Goal: Task Accomplishment & Management: Complete application form

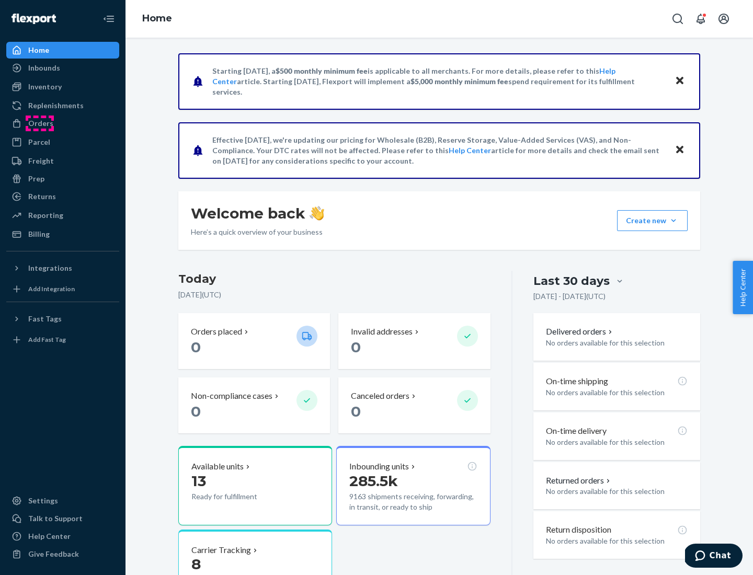
click at [40, 123] on div "Orders" at bounding box center [40, 123] width 25 height 10
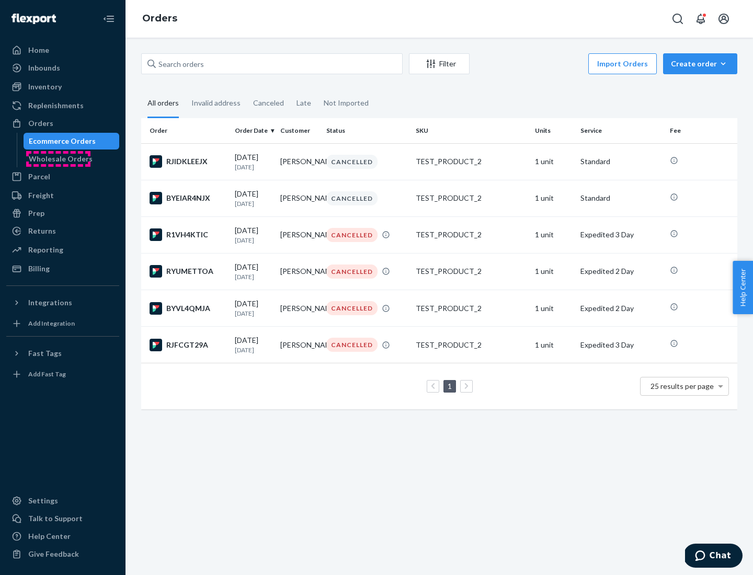
click at [58, 159] on div "Wholesale Orders" at bounding box center [61, 159] width 64 height 10
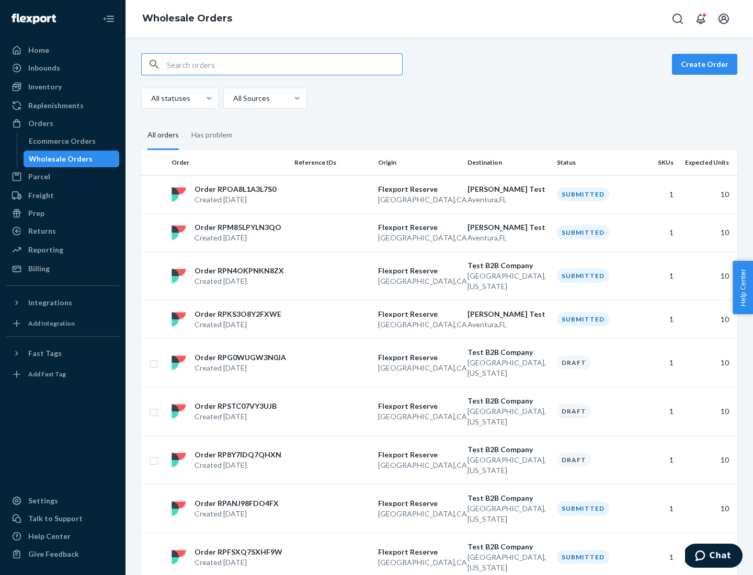
click at [707, 64] on button "Create Order" at bounding box center [704, 64] width 65 height 21
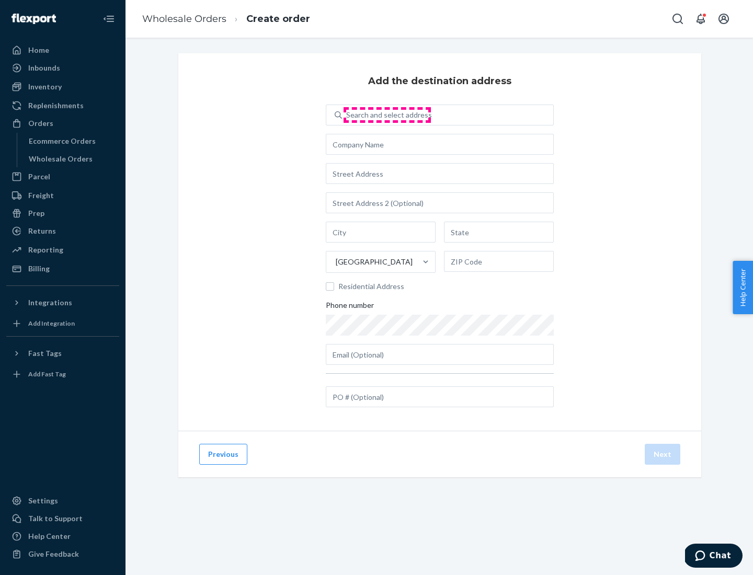
click at [387, 115] on div "Search and select address" at bounding box center [389, 115] width 86 height 10
click at [347, 115] on input "Search and select address" at bounding box center [346, 115] width 1 height 10
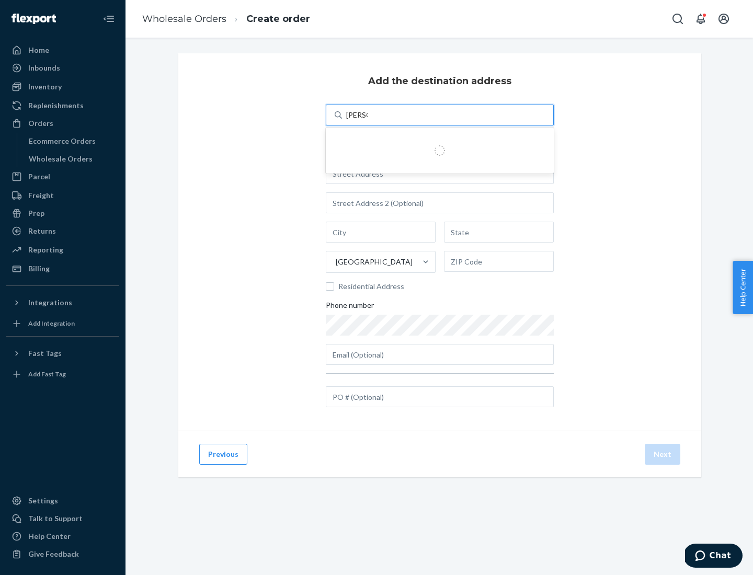
type input "Shubham Test"
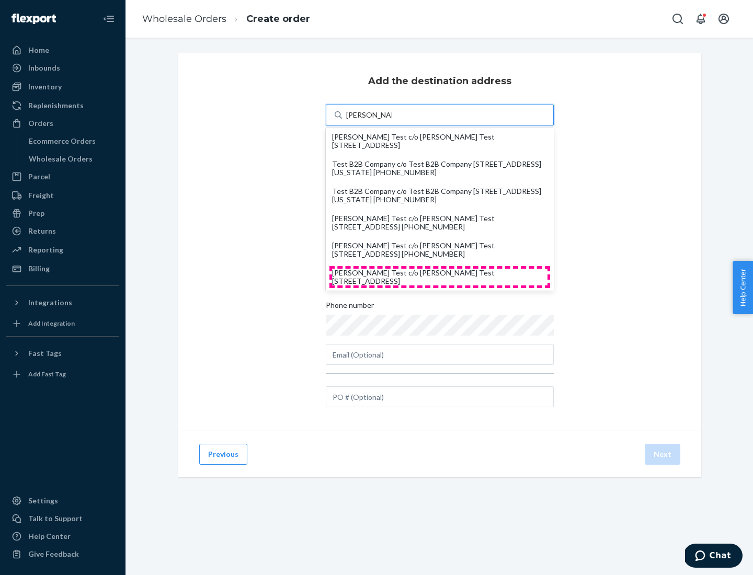
click at [440, 277] on div "Shubham Test c/o Shubham Test 19501 Biscayne Blvd Aventura, FL 33180" at bounding box center [439, 277] width 215 height 17
click at [392, 120] on input "Shubham Test" at bounding box center [368, 115] width 45 height 10
type input "Shubham Test"
type input "Aventura"
type input "FL"
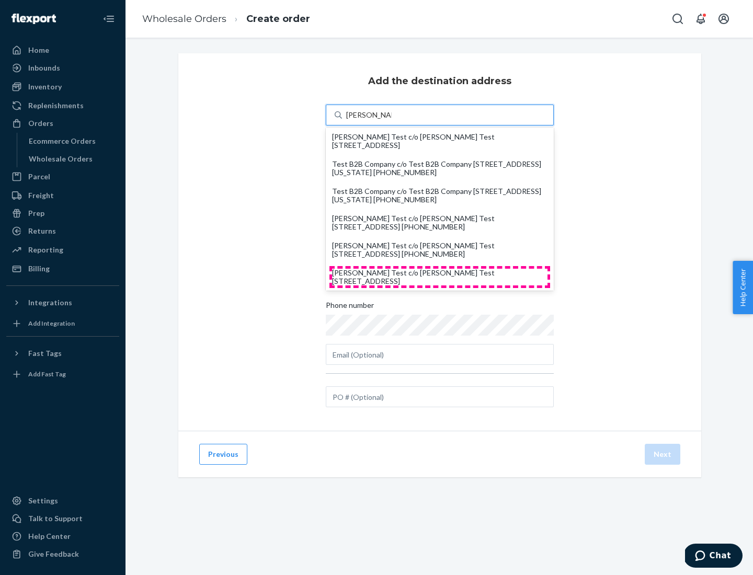
type input "33180"
type input "19501 Biscayne Blvd"
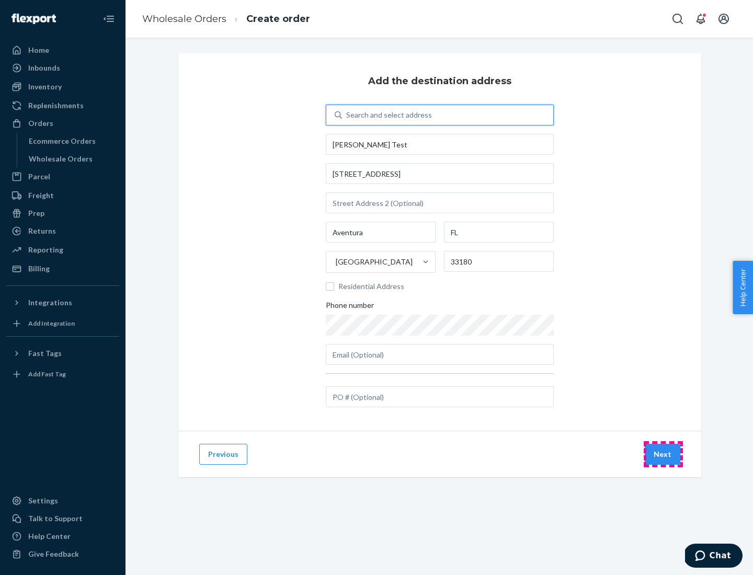
click at [663, 454] on button "Next" at bounding box center [663, 454] width 36 height 21
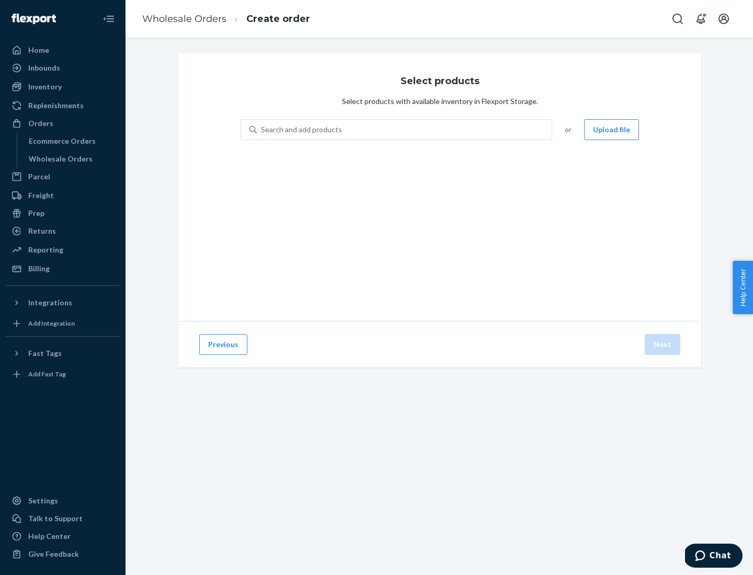
click at [405, 130] on div "Search and add products" at bounding box center [404, 129] width 295 height 19
click at [262, 130] on input "Search and add products" at bounding box center [261, 129] width 1 height 10
type input "test"
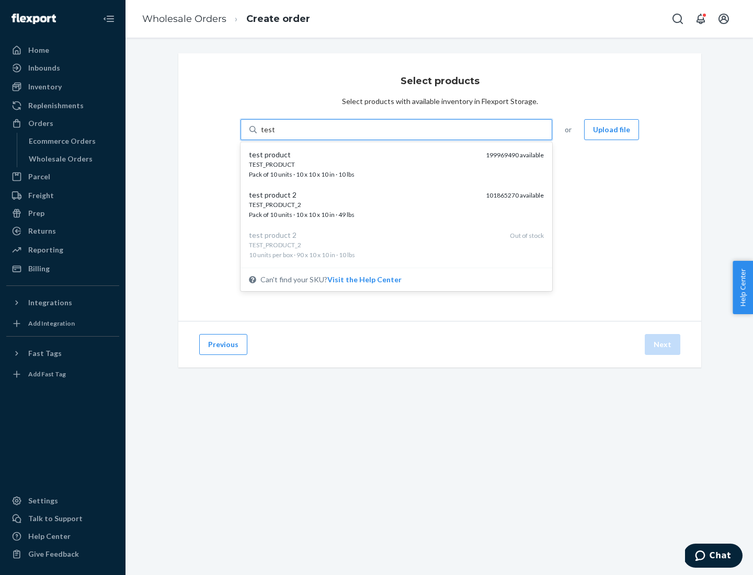
click at [363, 164] on div "TEST_PRODUCT" at bounding box center [363, 164] width 229 height 9
click at [275, 135] on input "test" at bounding box center [268, 129] width 14 height 10
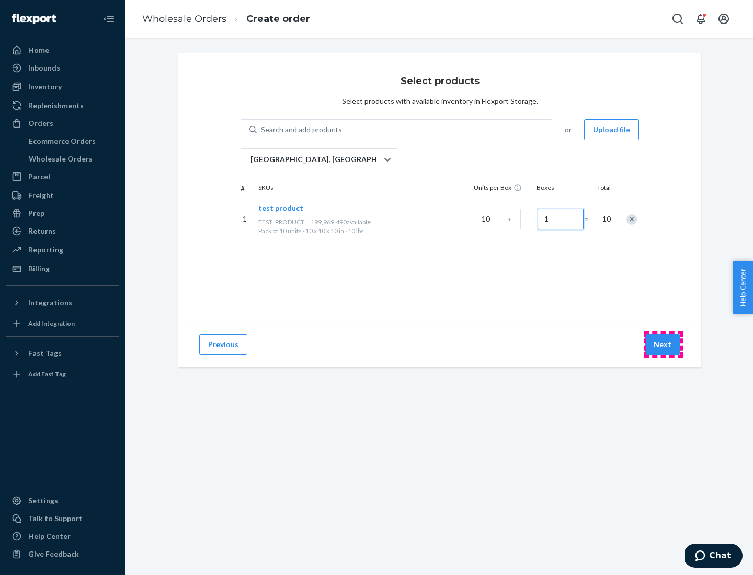
type input "1"
click at [663, 345] on button "Next" at bounding box center [663, 344] width 36 height 21
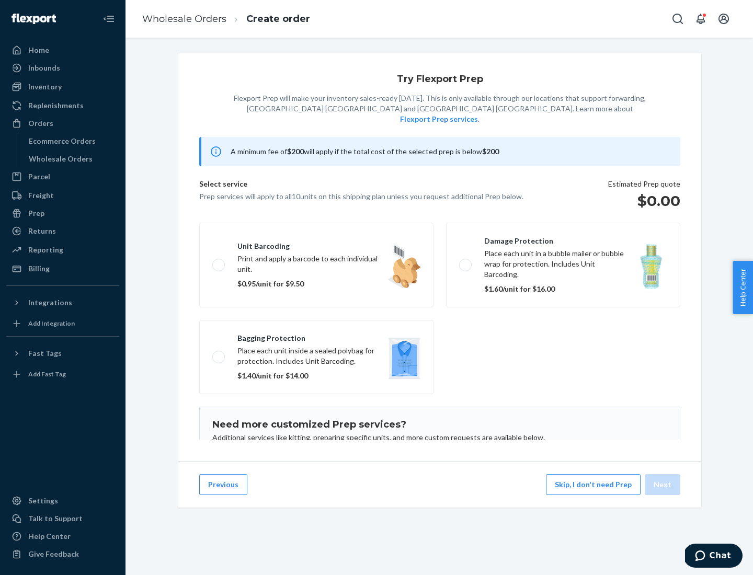
click at [316, 249] on label "Unit barcoding Print and apply a barcode to each individual unit. $0.95/unit fo…" at bounding box center [316, 265] width 234 height 85
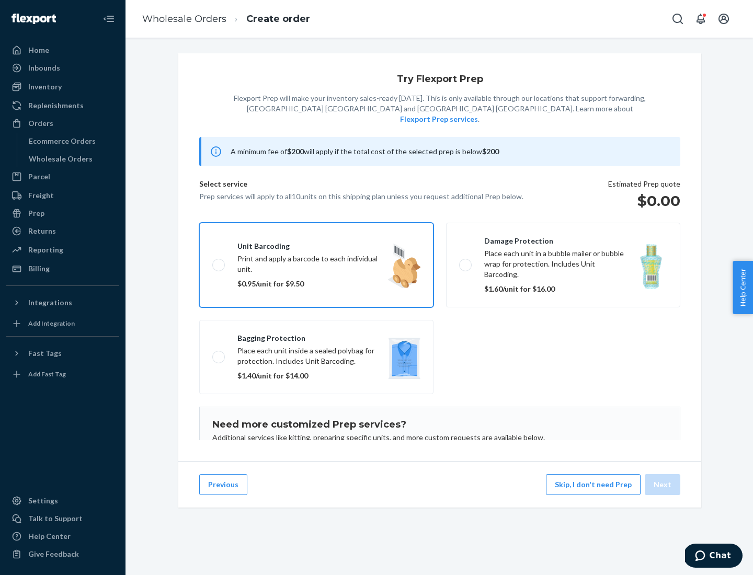
click at [219, 261] on input "Unit barcoding Print and apply a barcode to each individual unit. $0.95/unit fo…" at bounding box center [215, 264] width 7 height 7
checkbox input "true"
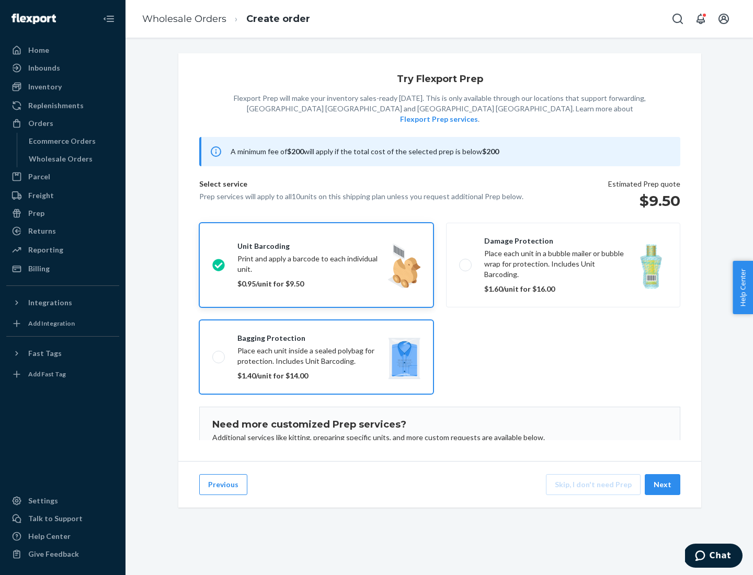
click at [212, 354] on input "Bagging protection Place each unit inside a sealed polybag for protection. Incl…" at bounding box center [215, 357] width 7 height 7
checkbox input "true"
checkbox input "false"
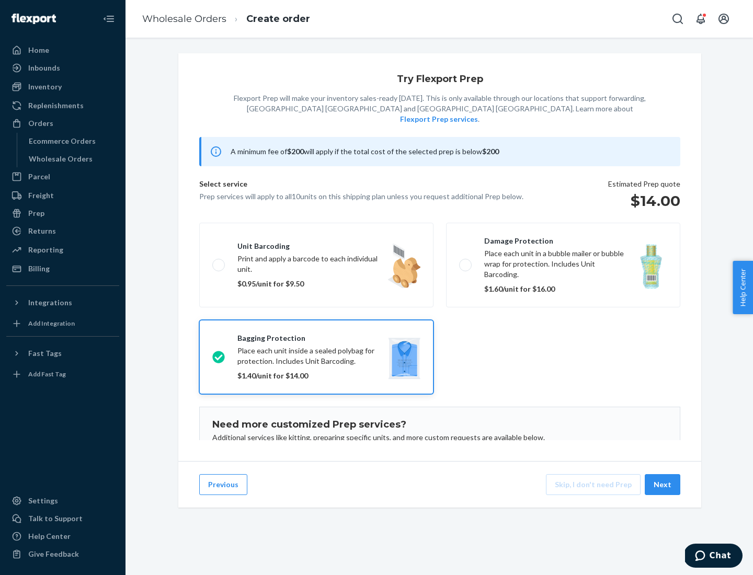
click at [663, 485] on button "Next" at bounding box center [663, 484] width 36 height 21
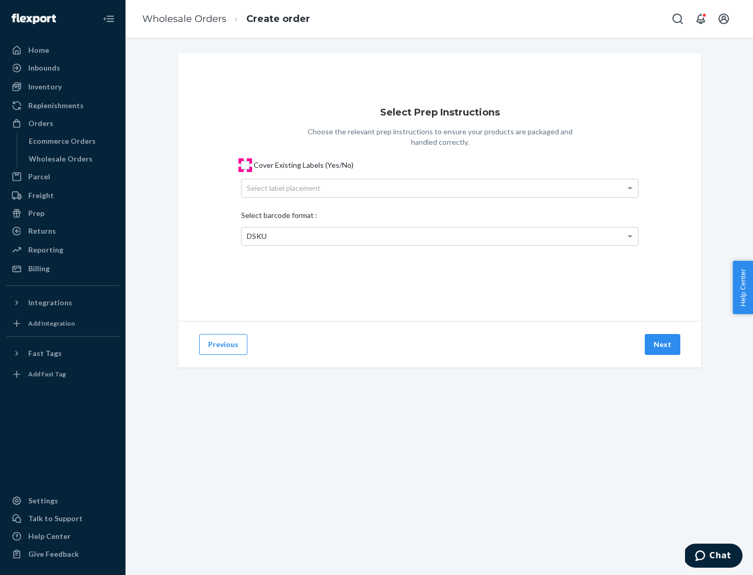
click at [245, 165] on input "Cover Existing Labels (Yes/No)" at bounding box center [245, 165] width 8 height 8
checkbox input "true"
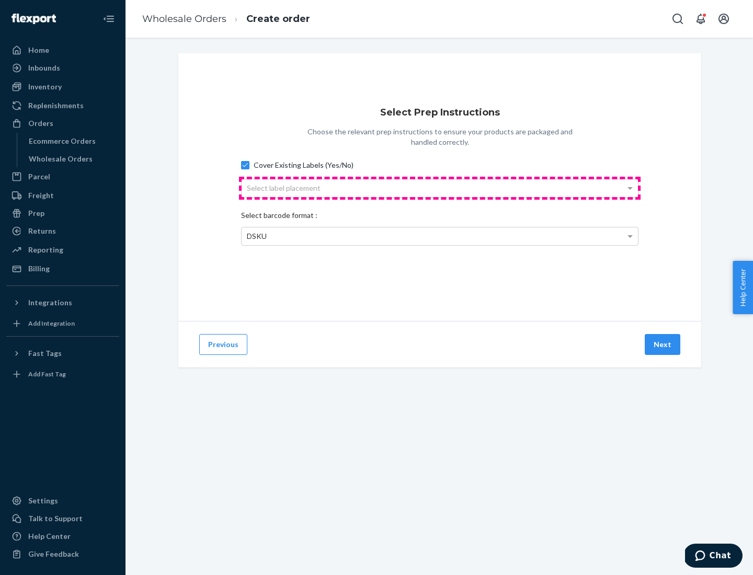
click at [440, 188] on div "Select label placement" at bounding box center [440, 188] width 396 height 18
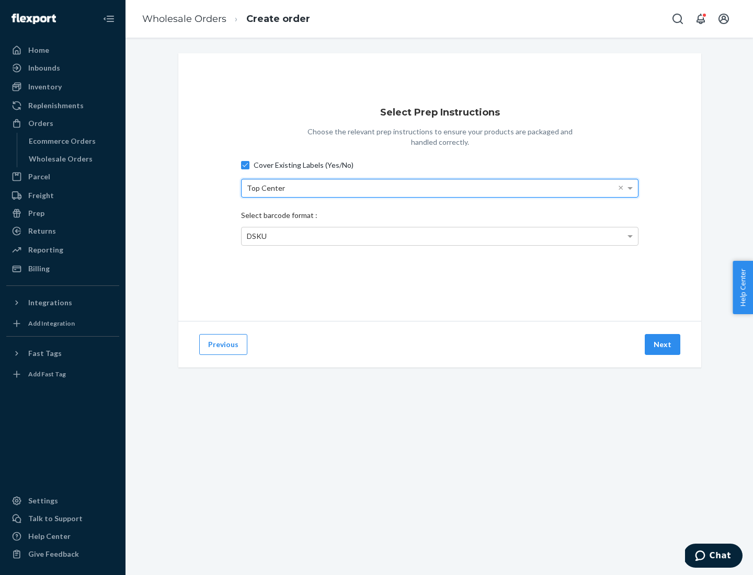
click at [256, 236] on span "DSKU" at bounding box center [257, 236] width 20 height 9
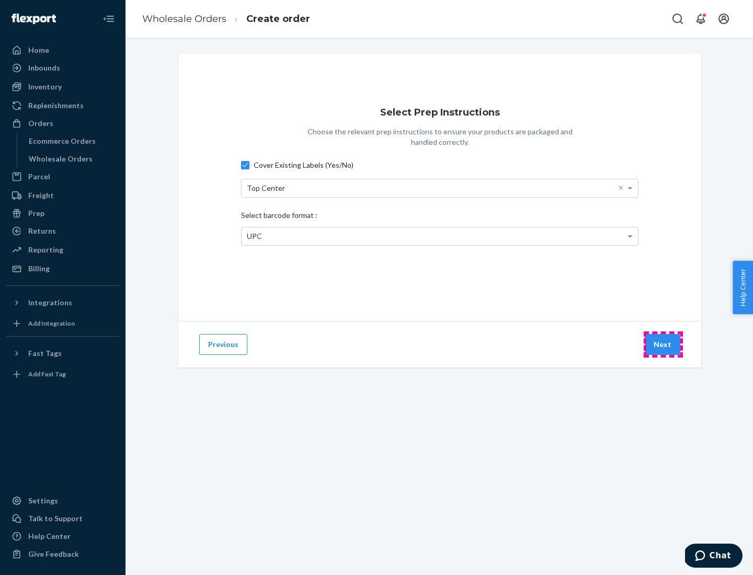
click at [663, 345] on button "Next" at bounding box center [663, 344] width 36 height 21
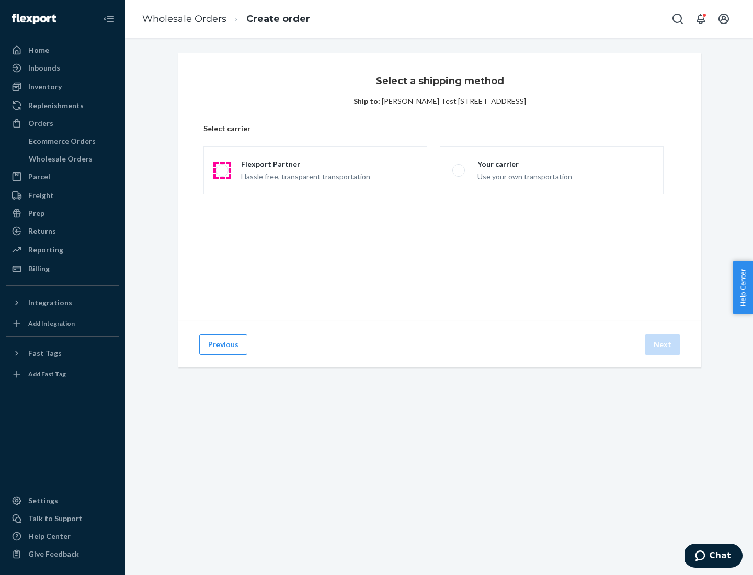
click at [222, 170] on span at bounding box center [222, 170] width 13 height 13
click at [222, 170] on input "Flexport Partner Hassle free, transparent transportation" at bounding box center [219, 170] width 7 height 7
radio input "true"
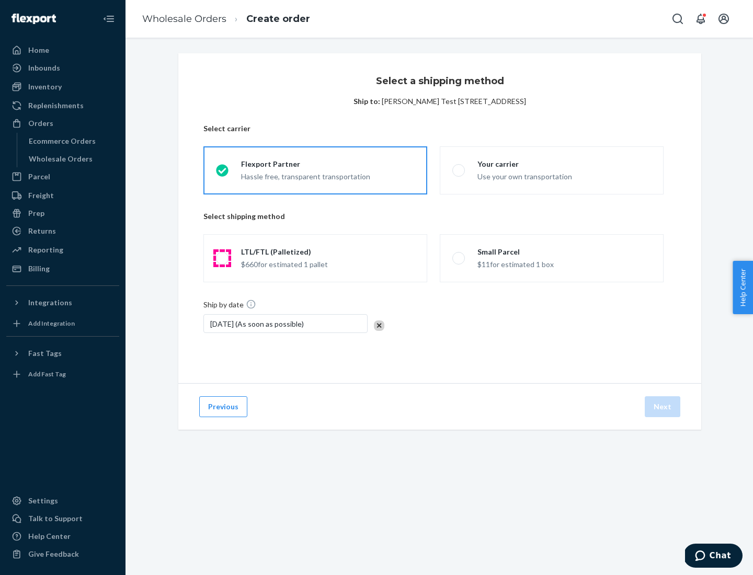
click at [222, 258] on span at bounding box center [222, 258] width 13 height 13
click at [222, 258] on input "LTL/FTL (Palletized) $660 for estimated 1 pallet" at bounding box center [219, 258] width 7 height 7
radio input "true"
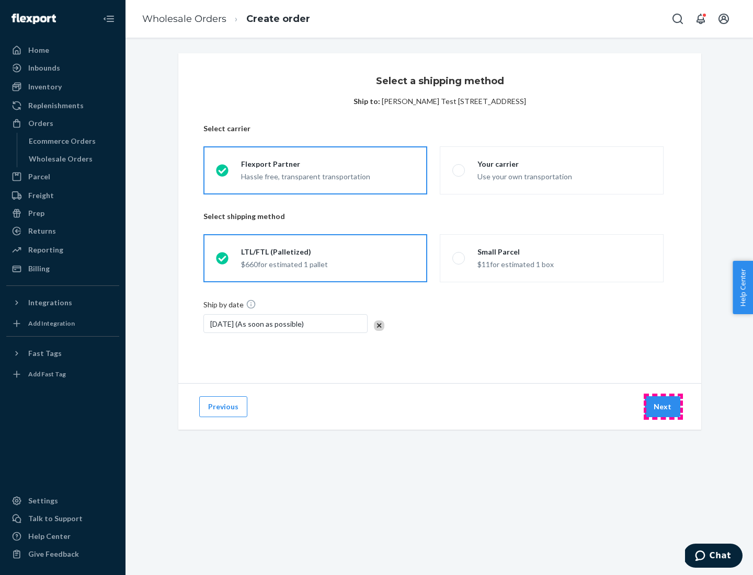
click at [663, 407] on button "Next" at bounding box center [663, 406] width 36 height 21
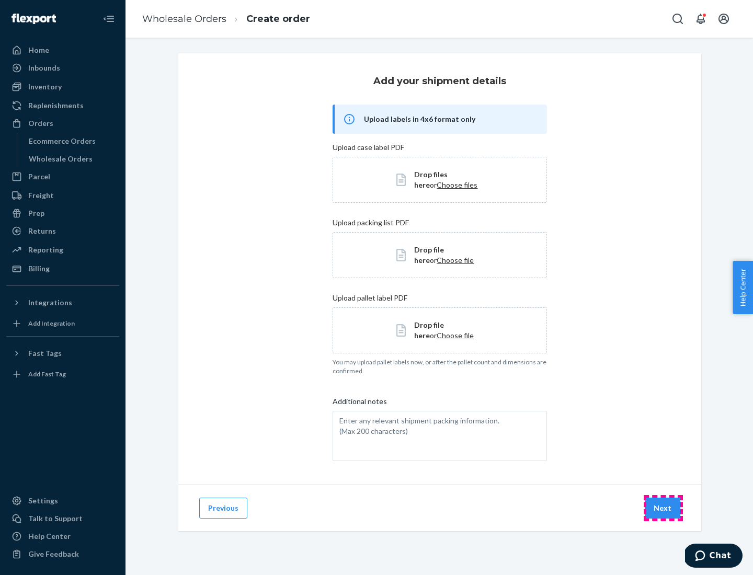
click at [663, 508] on button "Next" at bounding box center [663, 508] width 36 height 21
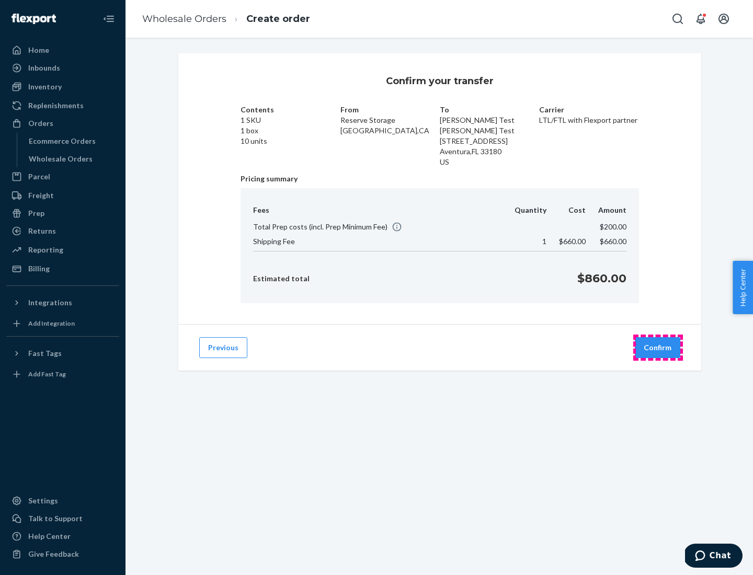
click at [658, 348] on button "Confirm" at bounding box center [657, 347] width 45 height 21
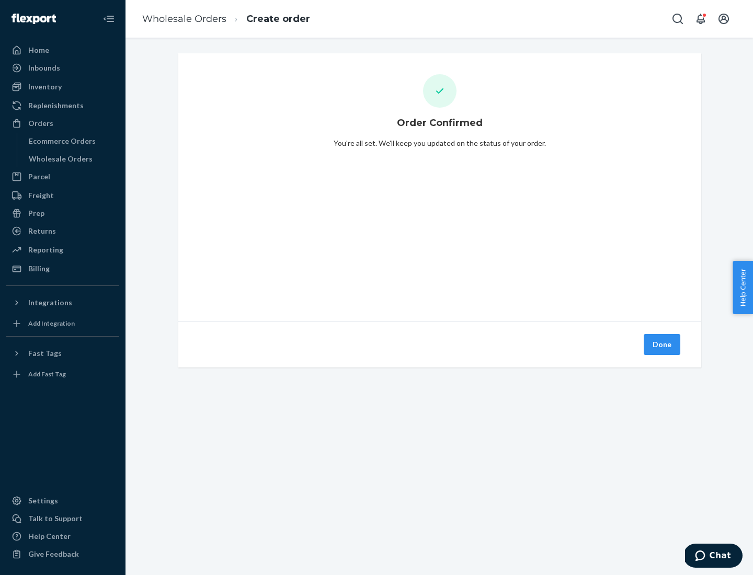
click at [663, 345] on button "Done" at bounding box center [662, 344] width 37 height 21
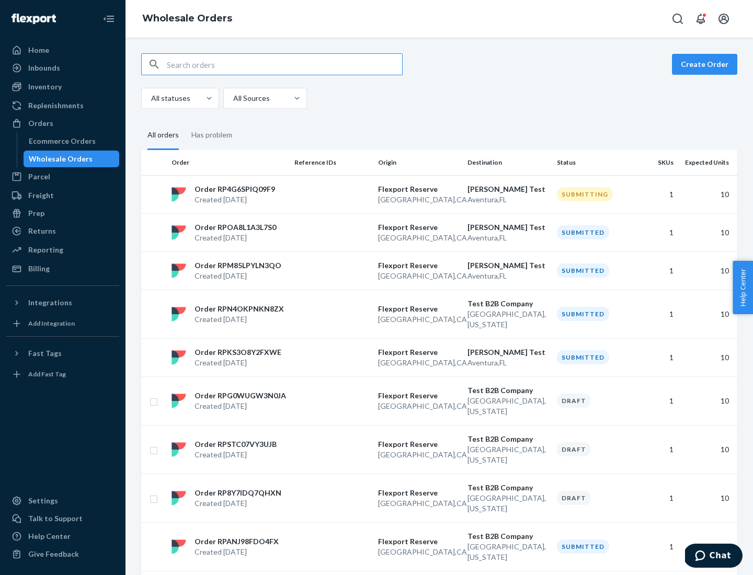
click at [63, 123] on div "Orders" at bounding box center [62, 123] width 111 height 15
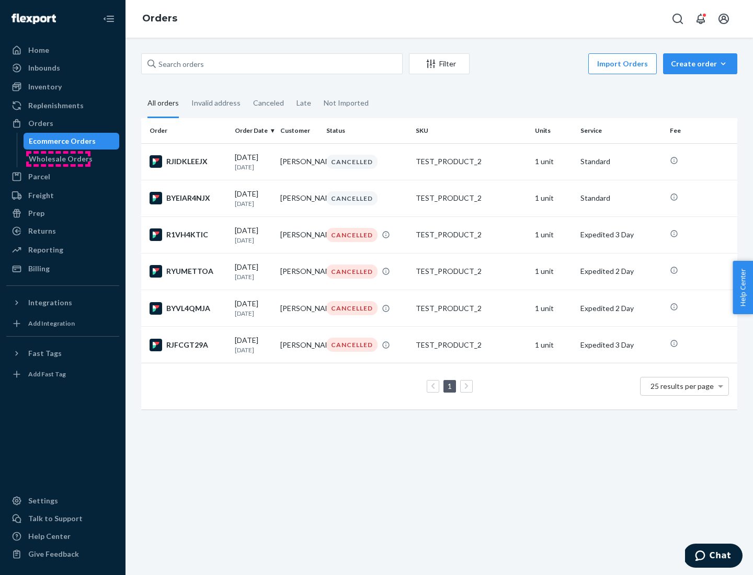
click at [58, 159] on div "Wholesale Orders" at bounding box center [61, 159] width 64 height 10
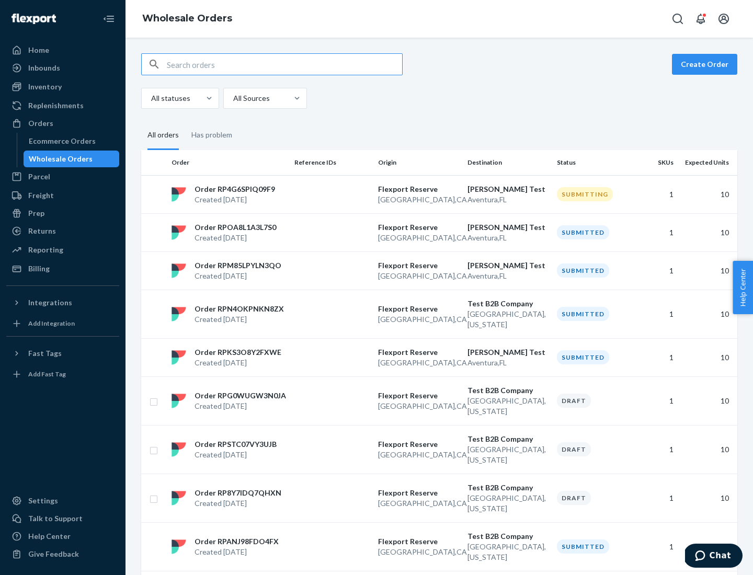
click at [439, 195] on p "San Francisco , CA" at bounding box center [418, 200] width 81 height 10
